Goal: Task Accomplishment & Management: Complete application form

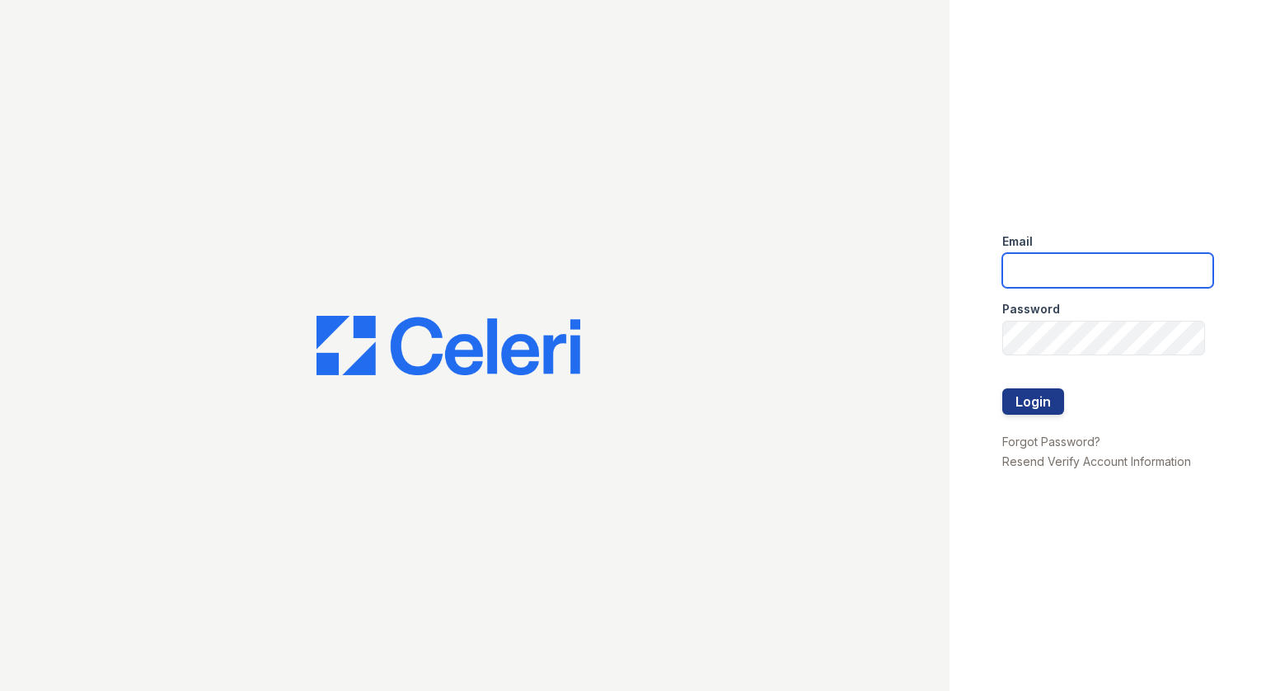
type input "[EMAIL_ADDRESS][DOMAIN_NAME]"
click at [1048, 403] on button "Login" at bounding box center [1034, 401] width 62 height 26
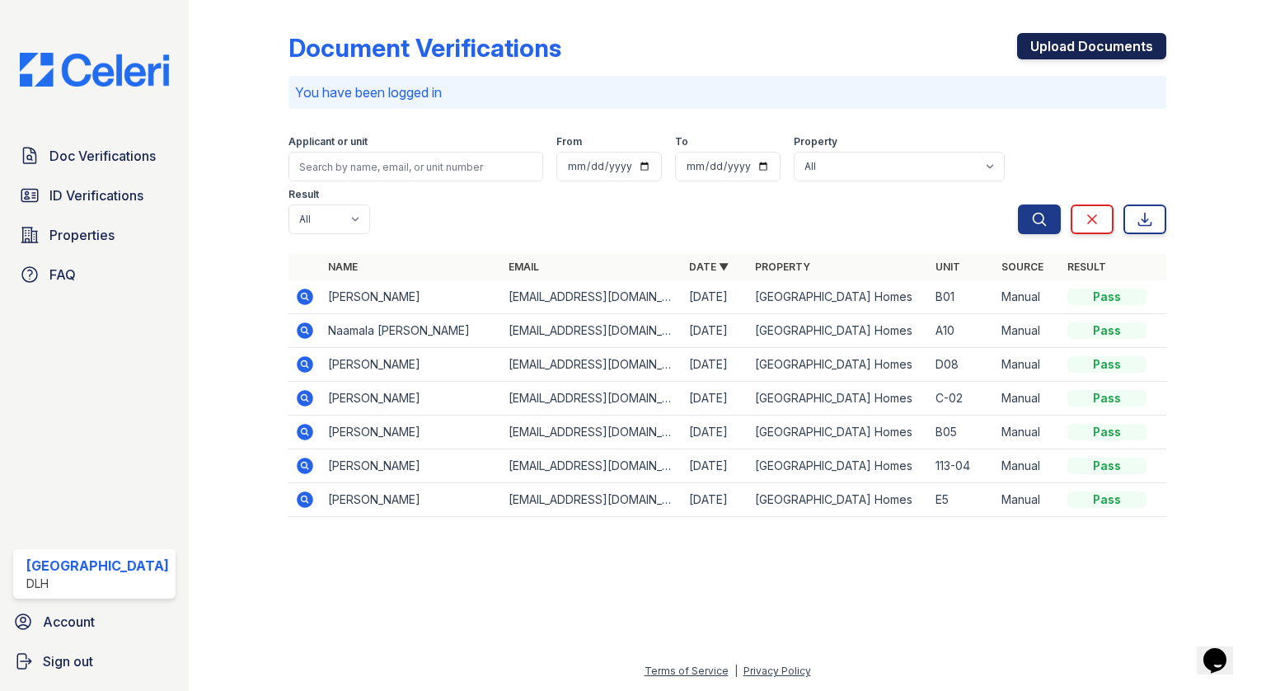
click at [1069, 52] on link "Upload Documents" at bounding box center [1091, 46] width 149 height 26
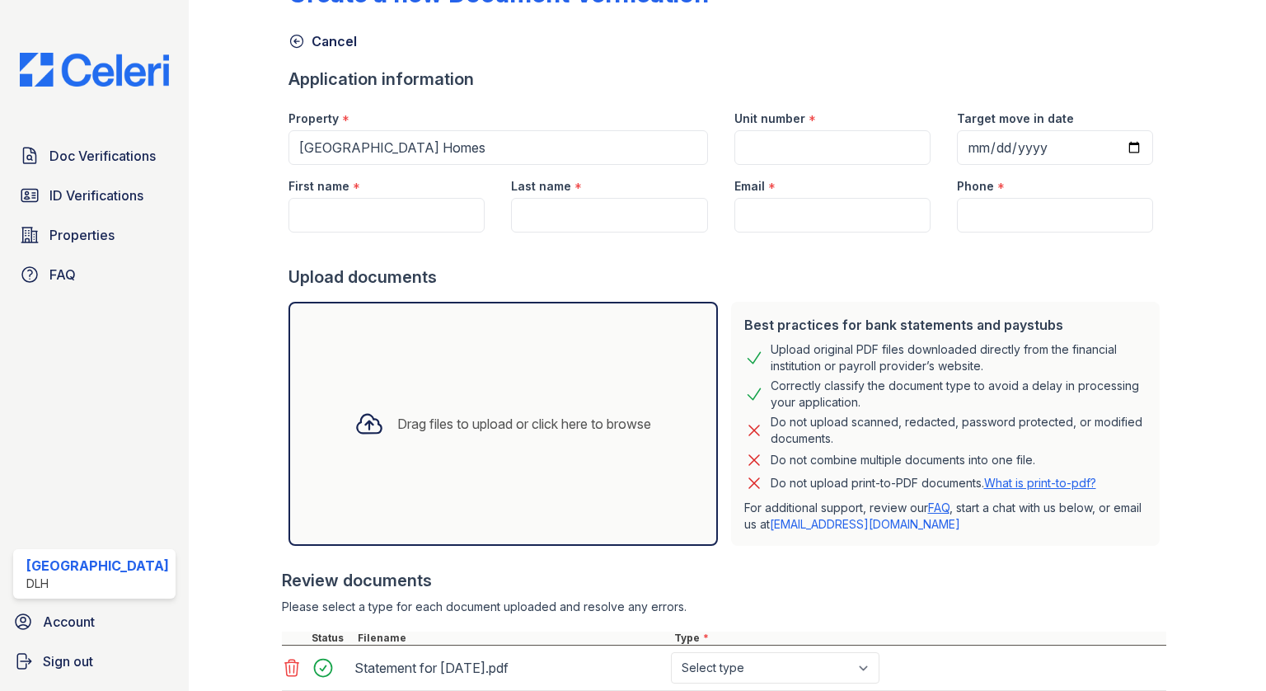
scroll to position [247, 0]
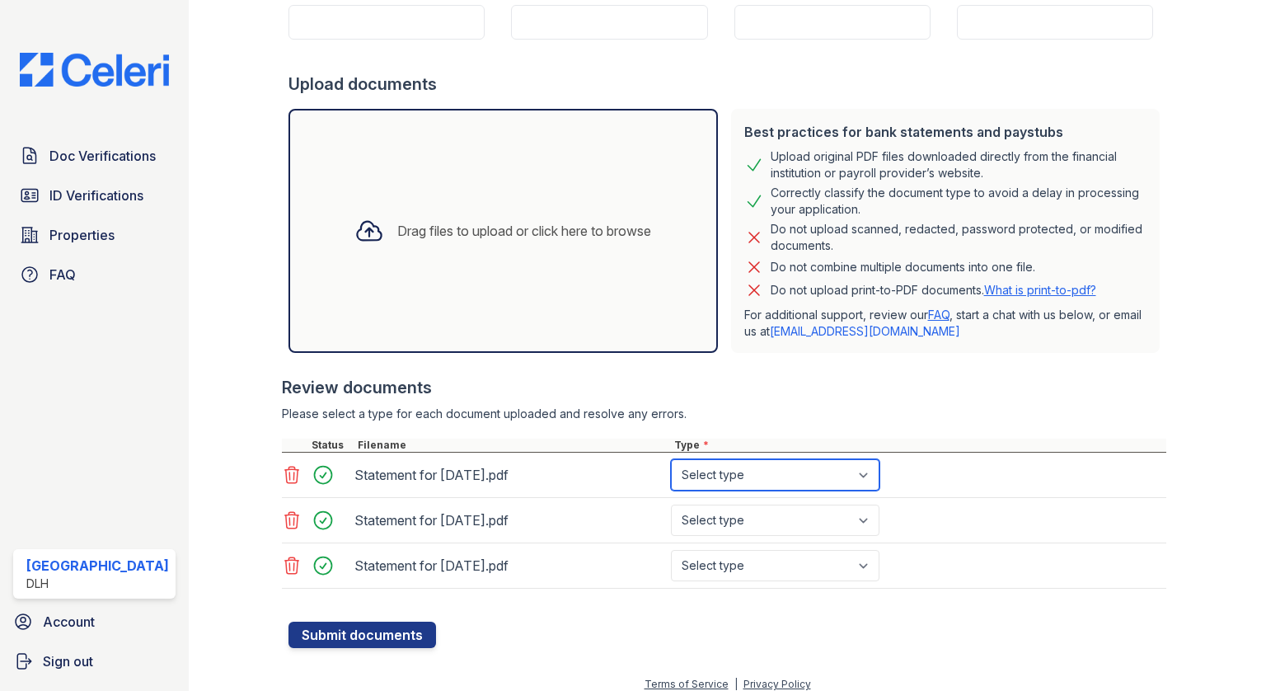
click at [765, 474] on select "Select type Paystub Bank Statement Offer Letter Tax Documents Benefit Award Let…" at bounding box center [775, 474] width 209 height 31
select select "paystub"
click at [671, 459] on select "Select type Paystub Bank Statement Offer Letter Tax Documents Benefit Award Let…" at bounding box center [775, 474] width 209 height 31
click at [765, 508] on select "Select type Paystub Bank Statement Offer Letter Tax Documents Benefit Award Let…" at bounding box center [775, 520] width 209 height 31
select select "paystub"
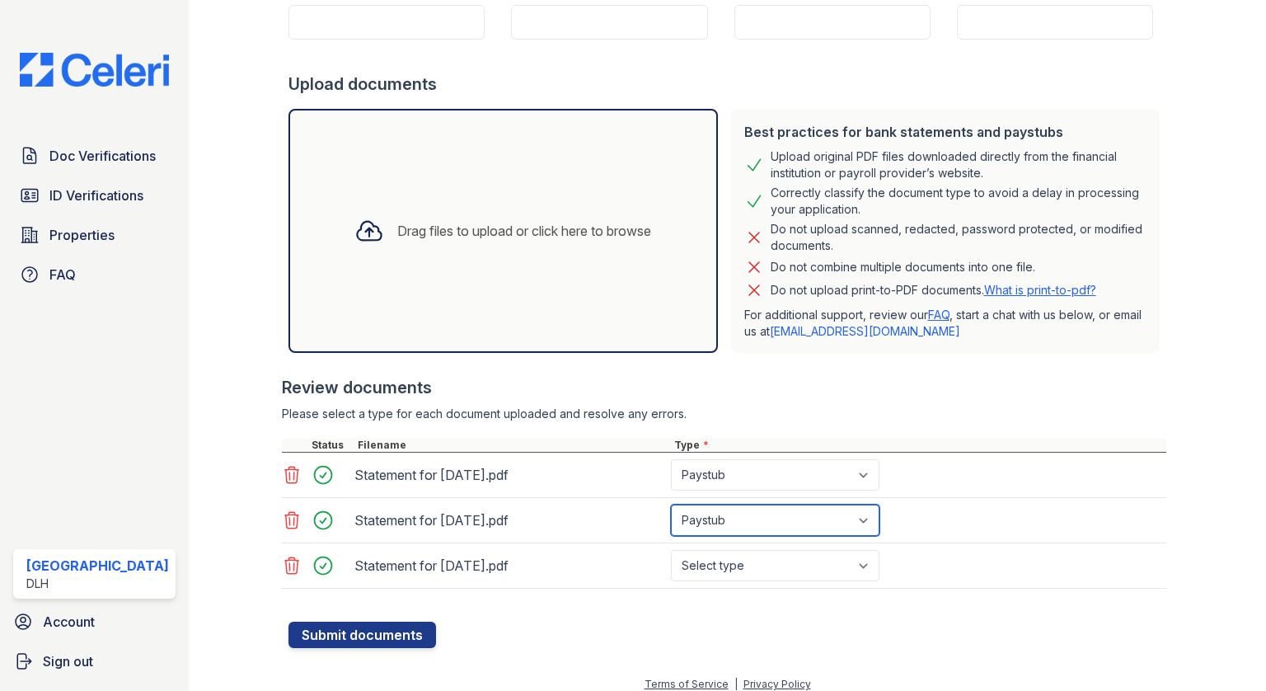
click at [671, 505] on select "Select type Paystub Bank Statement Offer Letter Tax Documents Benefit Award Let…" at bounding box center [775, 520] width 209 height 31
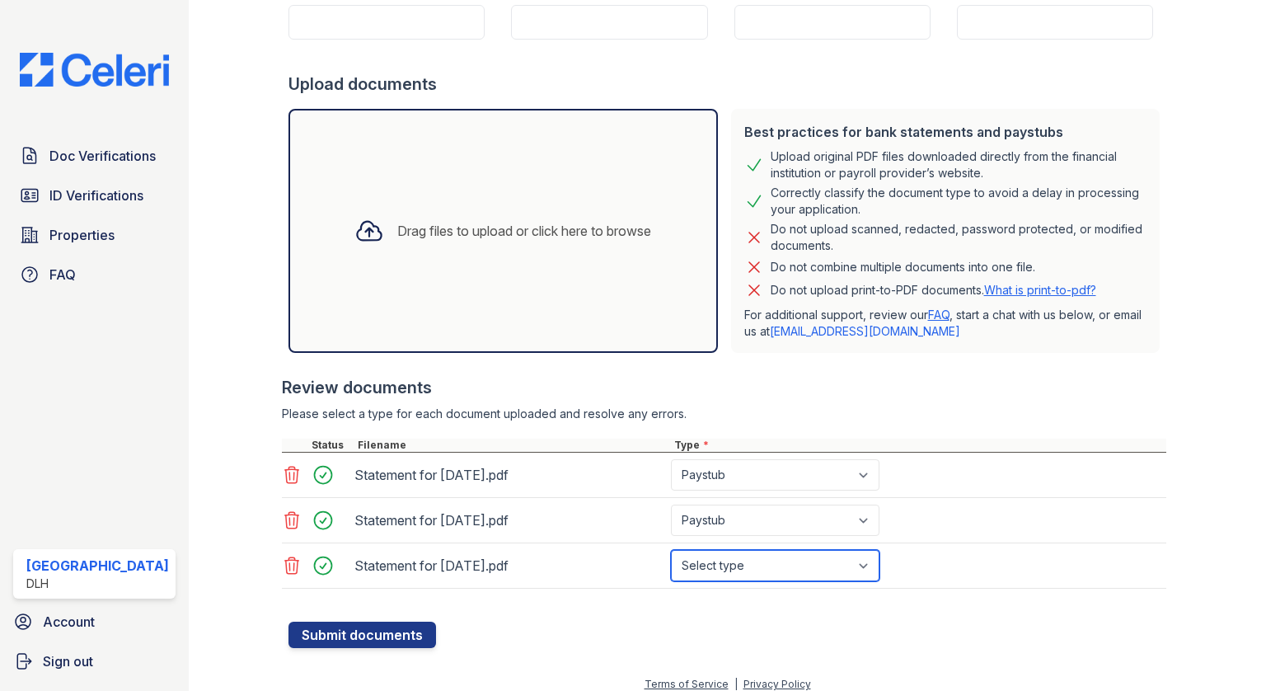
click at [787, 564] on select "Select type Paystub Bank Statement Offer Letter Tax Documents Benefit Award Let…" at bounding box center [775, 565] width 209 height 31
select select "paystub"
click at [671, 550] on select "Select type Paystub Bank Statement Offer Letter Tax Documents Benefit Award Let…" at bounding box center [775, 565] width 209 height 31
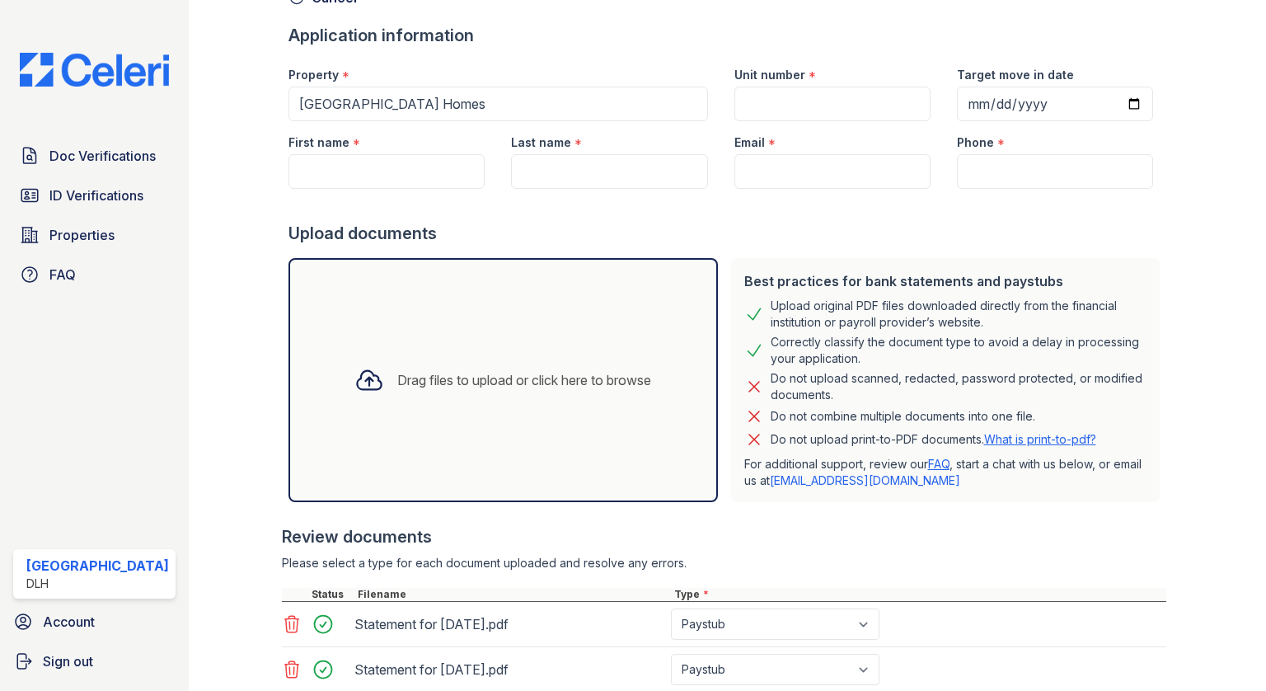
scroll to position [93, 0]
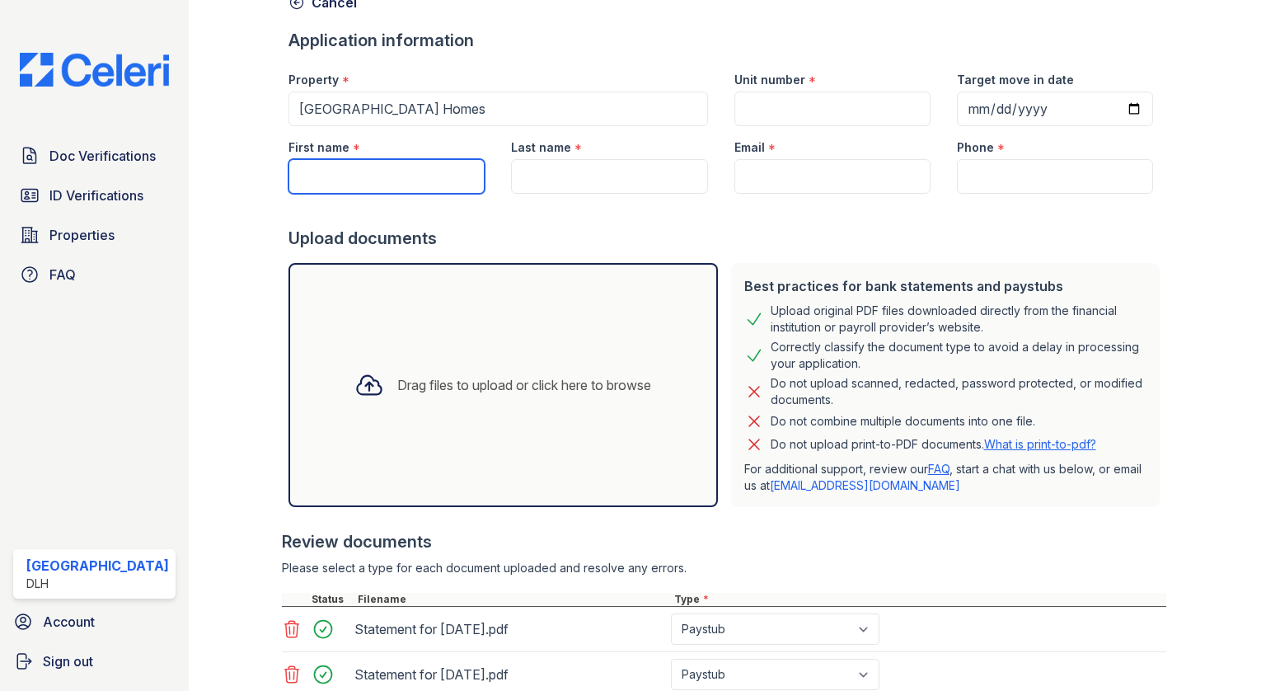
click at [447, 176] on input "First name" at bounding box center [387, 176] width 196 height 35
paste input "Leah G. Gorrell"
drag, startPoint x: 391, startPoint y: 175, endPoint x: 343, endPoint y: 178, distance: 47.9
click at [343, 178] on input "Leah G. Gorrell" at bounding box center [387, 176] width 196 height 35
type input "Leah G. Gorrell"
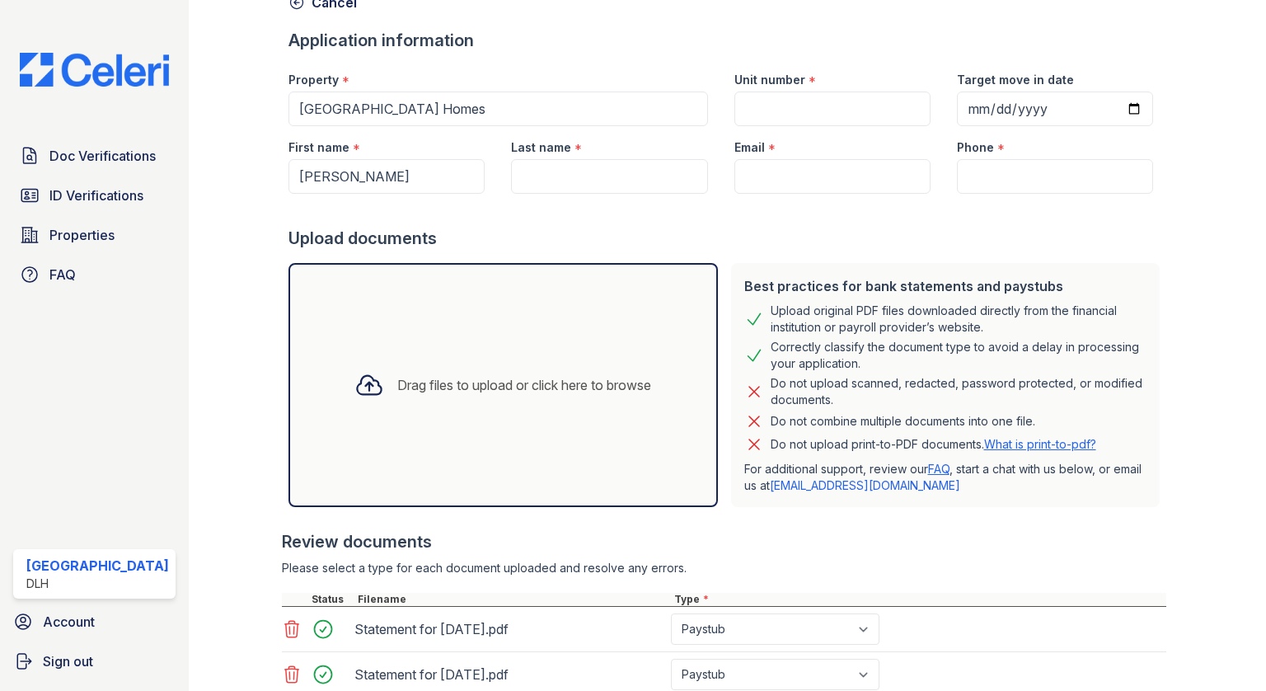
click at [536, 191] on form "Application information Property * Belmont Ridge Apartment Homes Unit number * …" at bounding box center [728, 415] width 878 height 773
click at [536, 176] on input "Last name" at bounding box center [609, 176] width 196 height 35
paste input "Gorrell"
type input "Gorrell"
drag, startPoint x: 404, startPoint y: 185, endPoint x: 343, endPoint y: 179, distance: 61.3
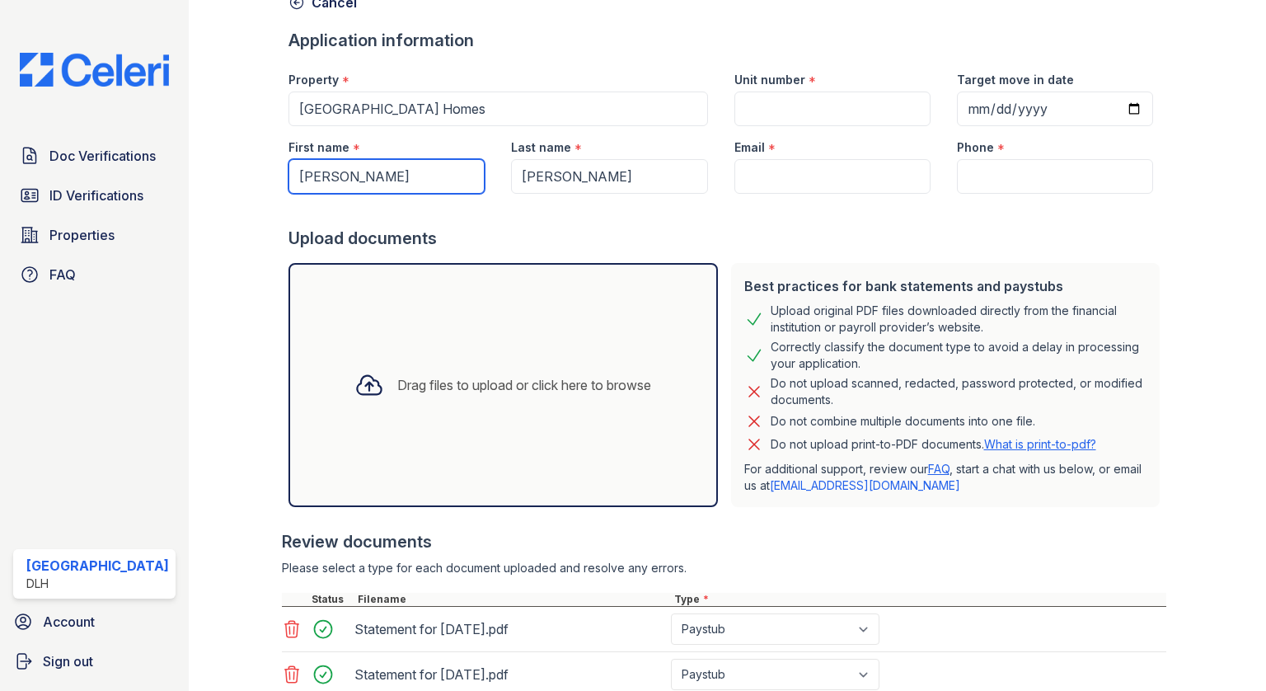
click at [343, 179] on input "Leah G. Gorrell" at bounding box center [387, 176] width 196 height 35
type input "Leah G."
drag, startPoint x: 820, startPoint y: 106, endPoint x: 811, endPoint y: 113, distance: 11.1
click at [820, 105] on input "Unit number" at bounding box center [833, 109] width 196 height 35
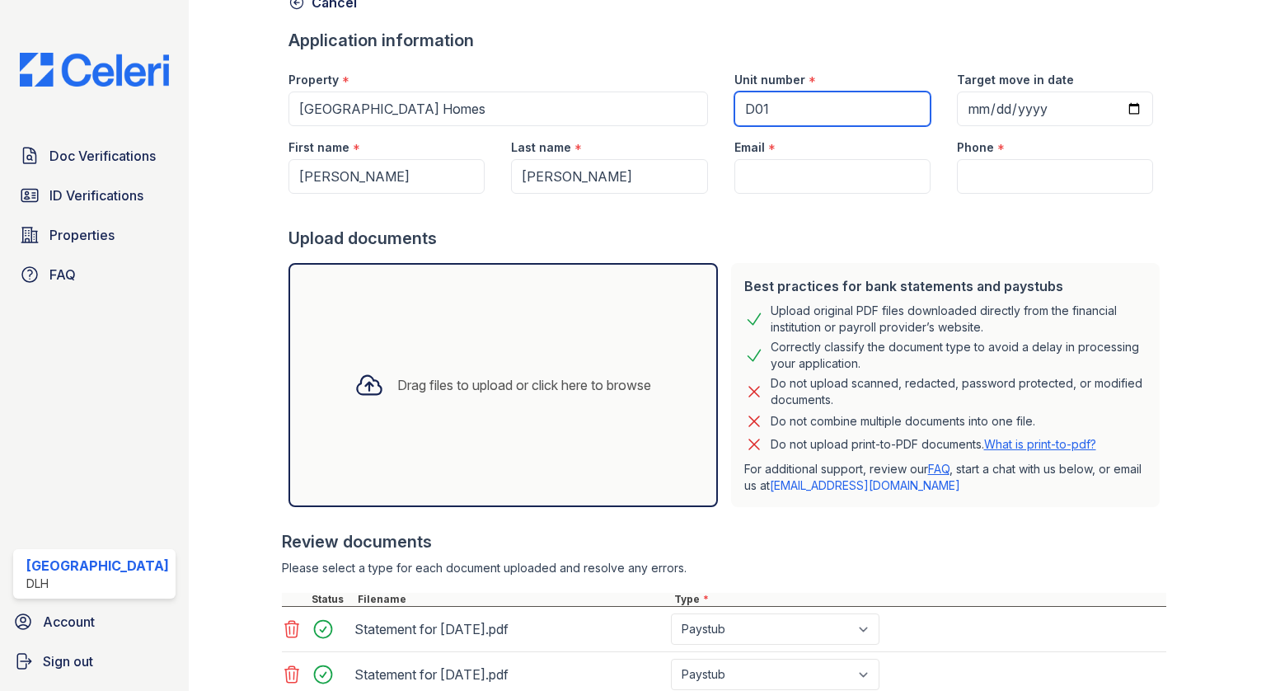
type input "D01"
drag, startPoint x: 745, startPoint y: 176, endPoint x: 735, endPoint y: 153, distance: 25.1
click at [745, 176] on input "Email" at bounding box center [833, 176] width 196 height 35
paste input "Gorrellleah@gmail.com"
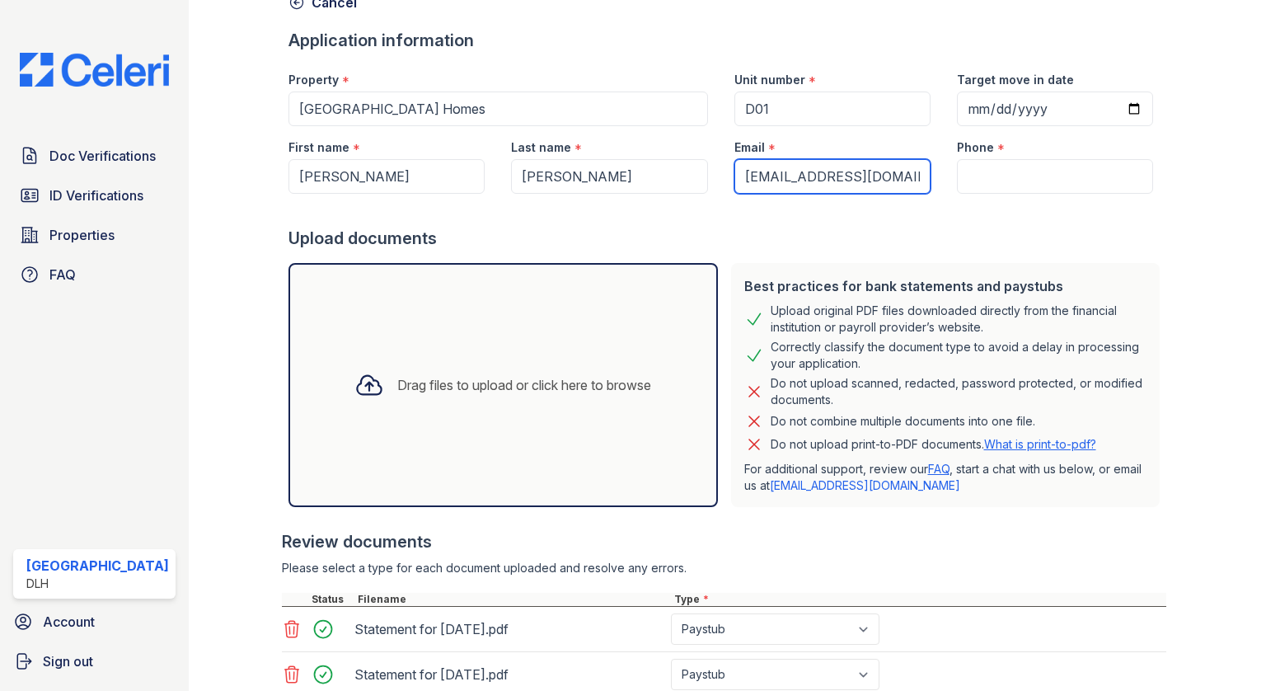
type input "Gorrellleah@gmail.com"
drag, startPoint x: 1039, startPoint y: 192, endPoint x: 1023, endPoint y: 177, distance: 21.6
paste input "(607) 373-6897"
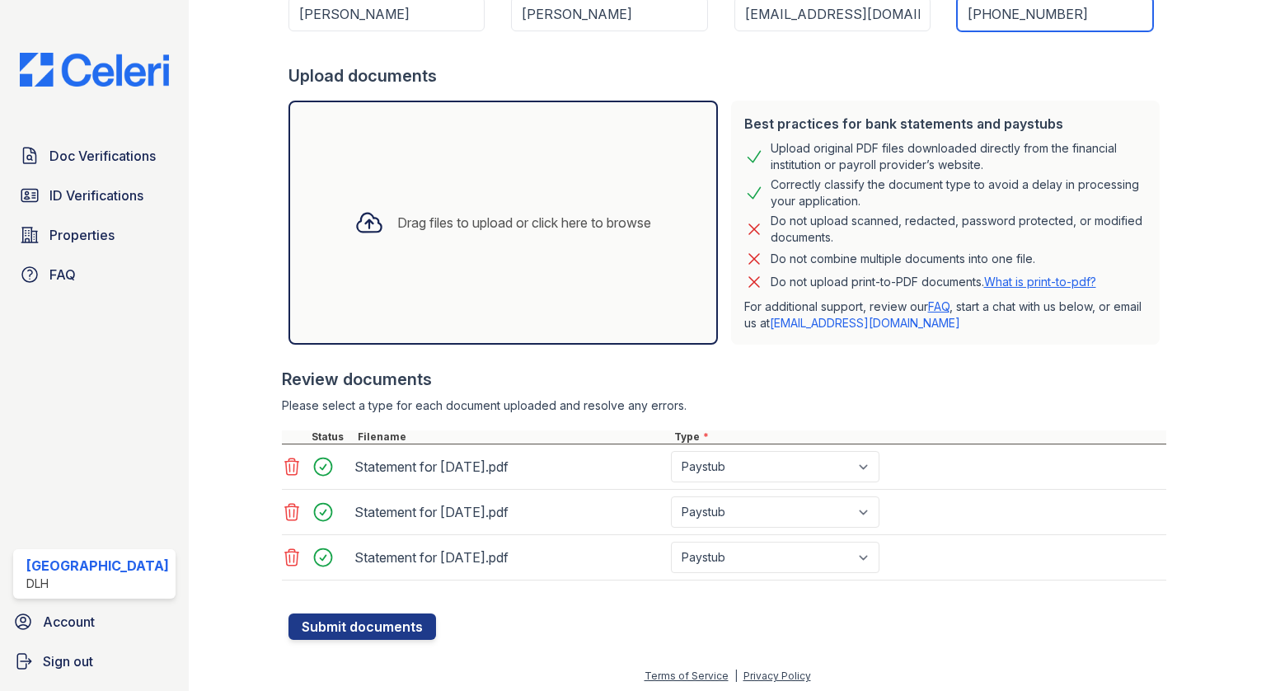
scroll to position [258, 0]
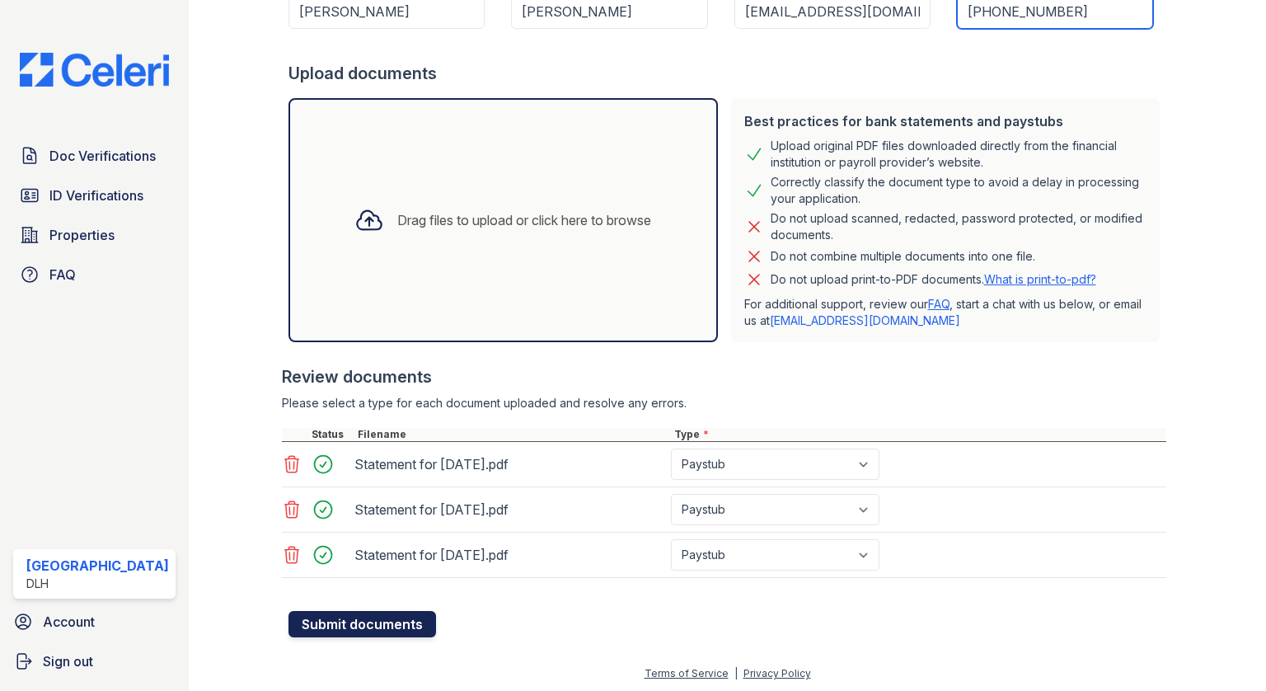
type input "(607) 373-6897"
click at [386, 633] on button "Submit documents" at bounding box center [363, 624] width 148 height 26
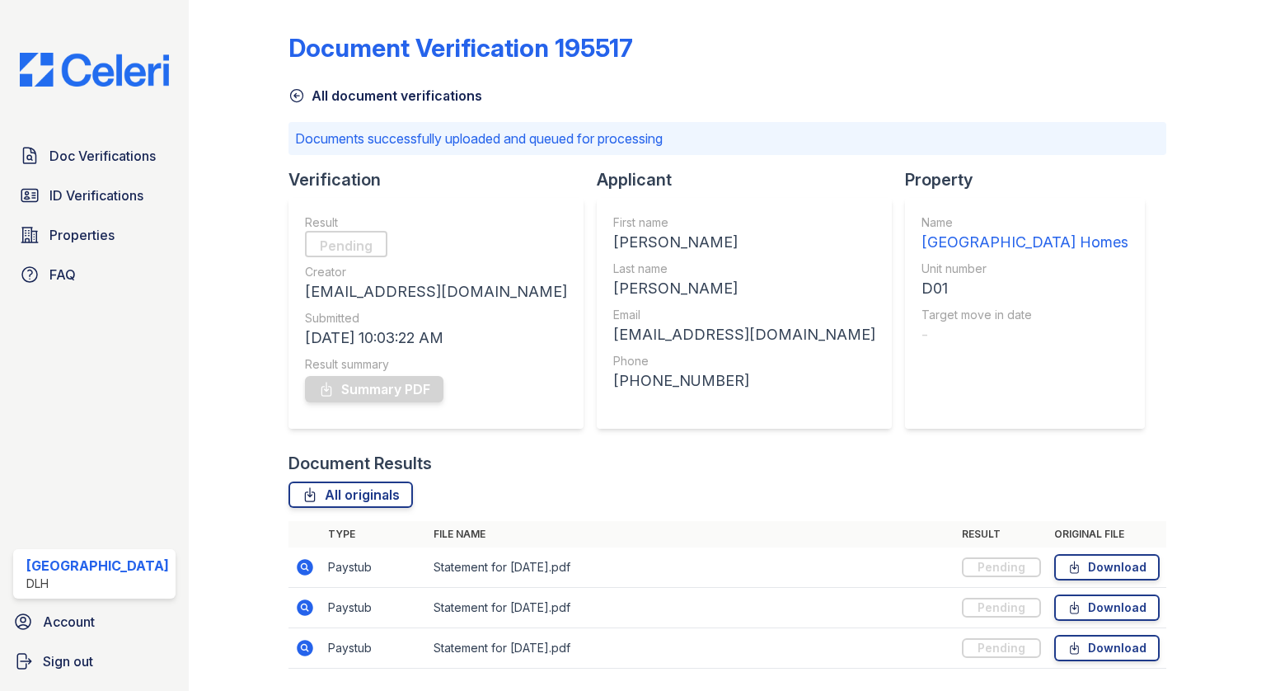
scroll to position [49, 0]
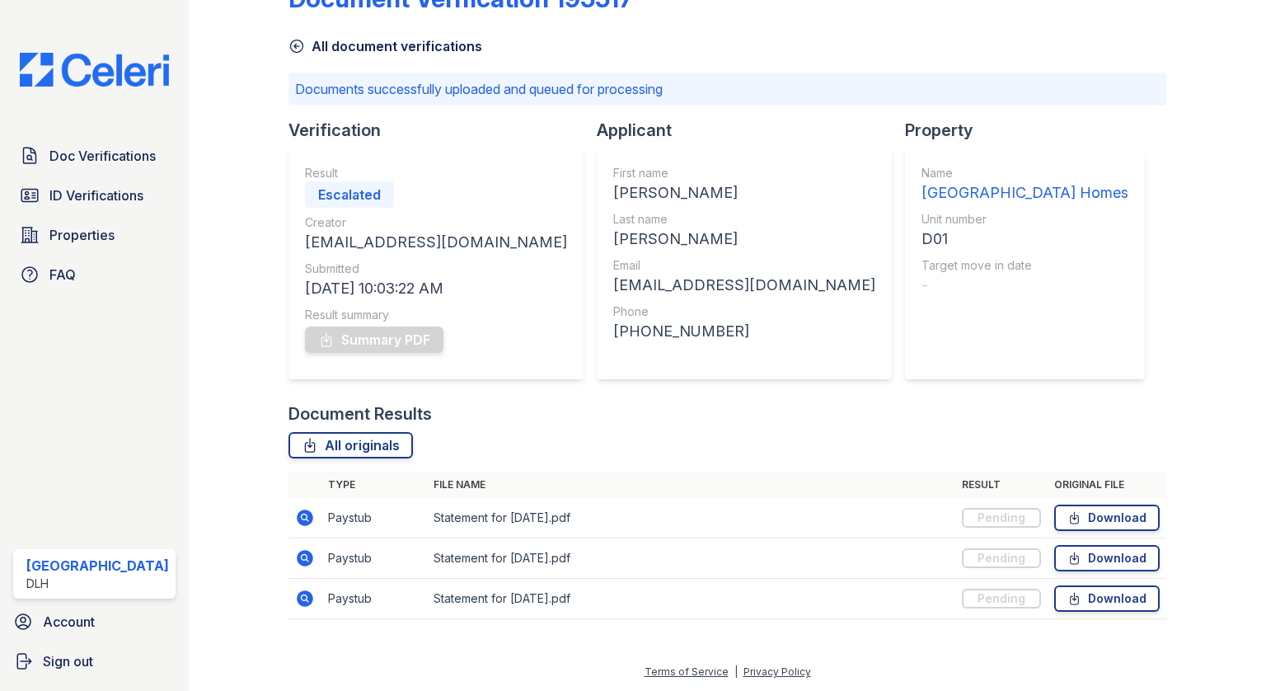
click at [359, 186] on div "Escalated" at bounding box center [349, 194] width 89 height 26
click at [299, 522] on icon at bounding box center [305, 518] width 16 height 16
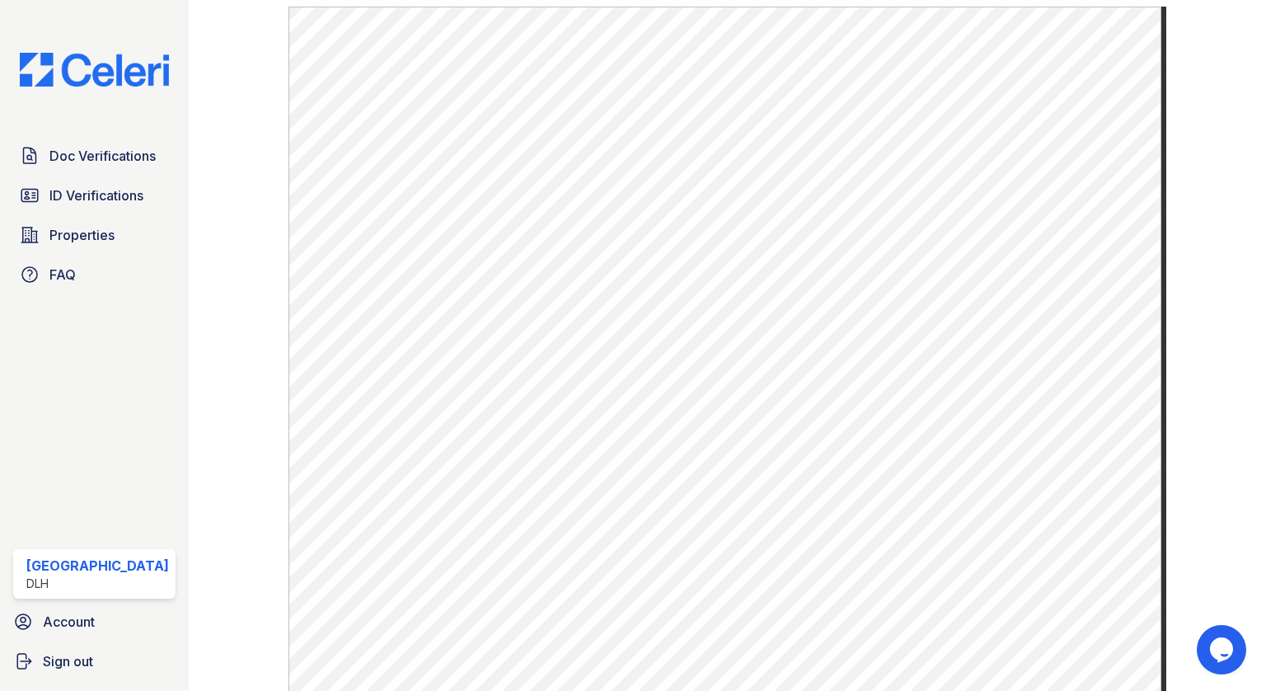
scroll to position [475, 0]
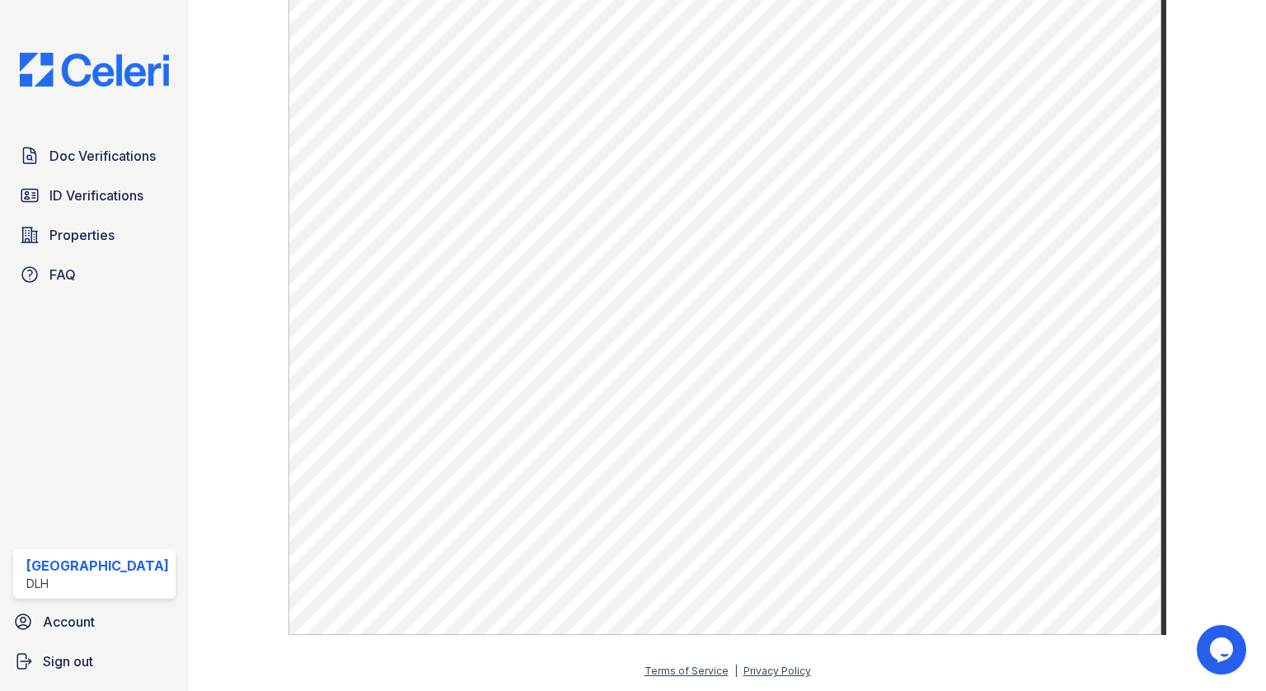
drag, startPoint x: 1220, startPoint y: 551, endPoint x: 1200, endPoint y: 535, distance: 25.9
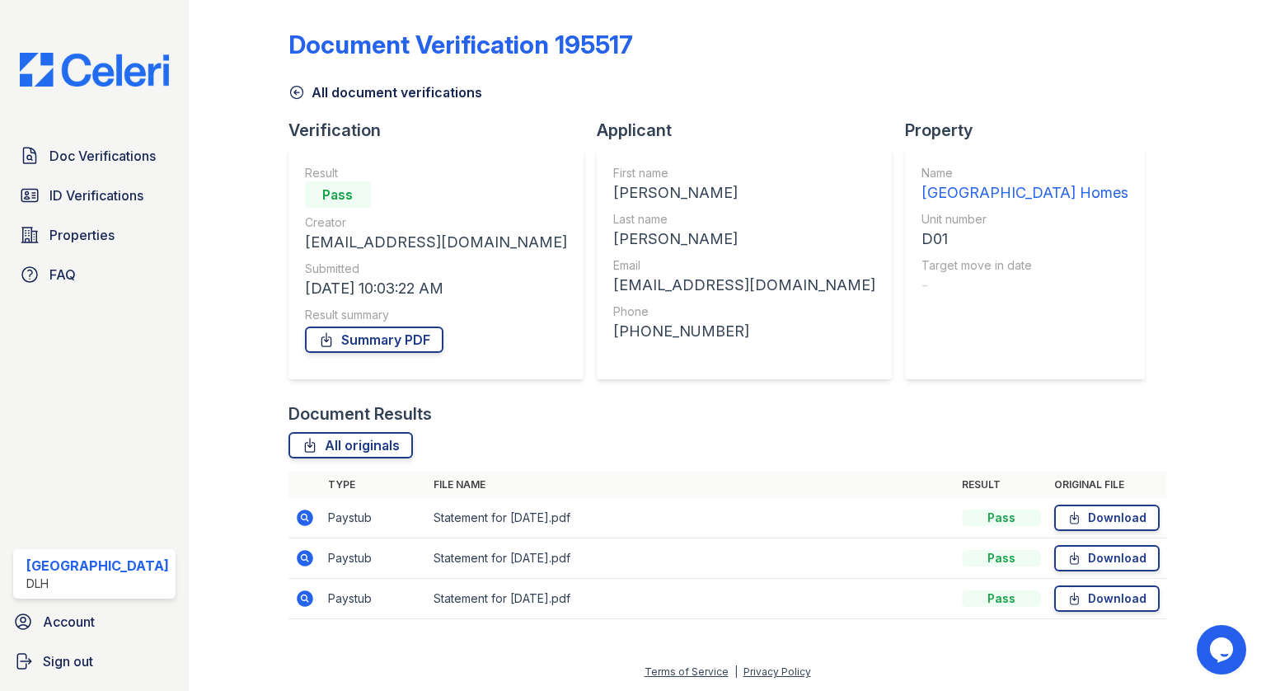
scroll to position [3, 0]
click at [1091, 515] on link "Download" at bounding box center [1108, 518] width 106 height 26
click at [297, 515] on icon at bounding box center [305, 518] width 16 height 16
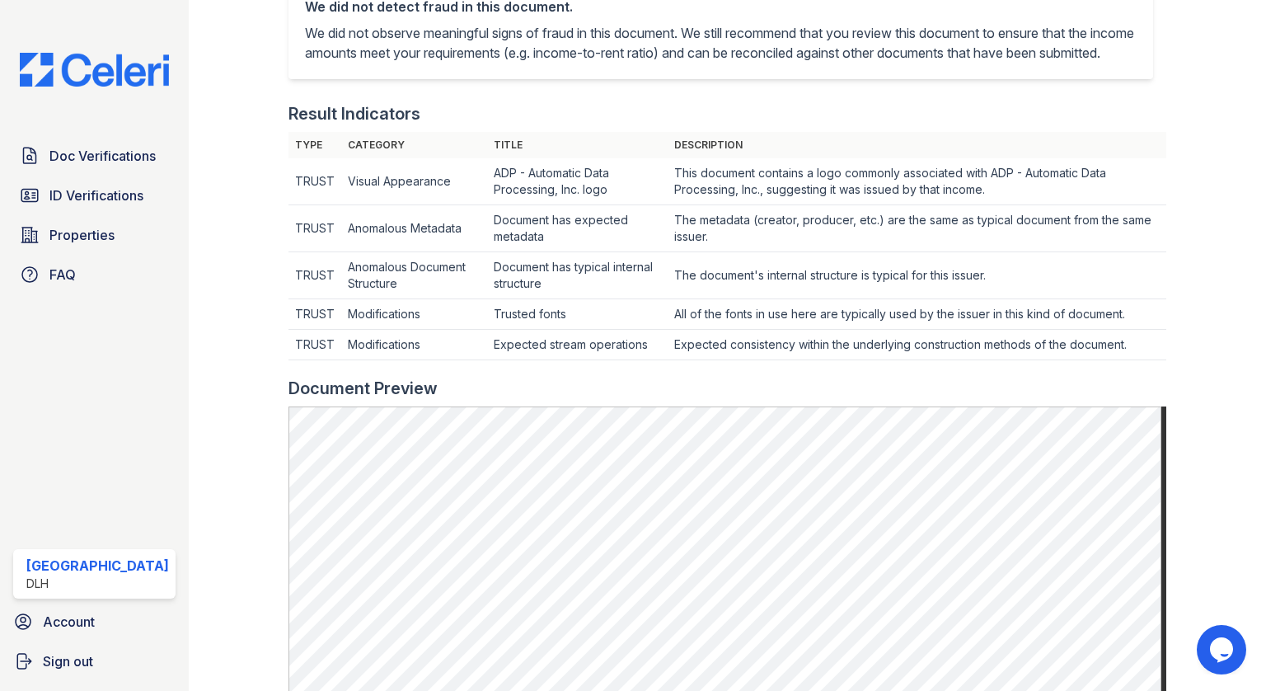
scroll to position [495, 0]
